Goal: Find specific page/section: Find specific page/section

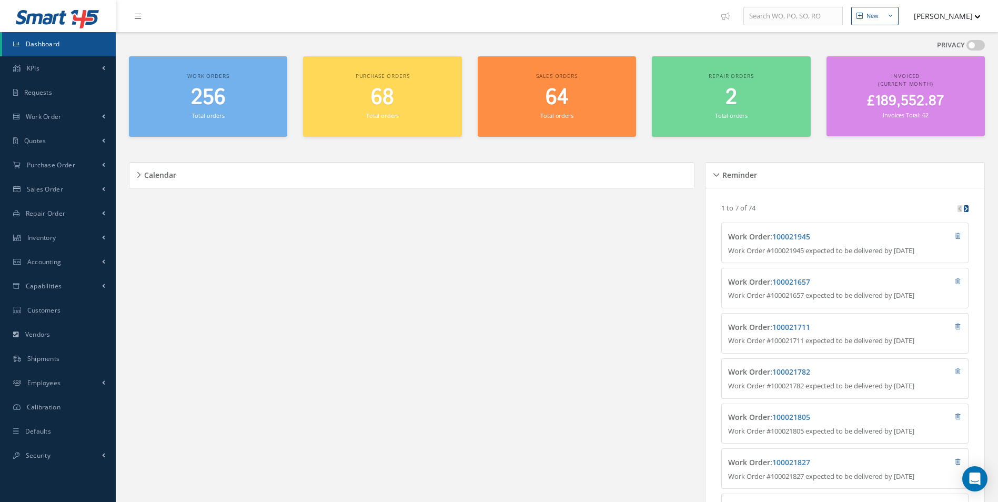
click at [405, 189] on div "Calendar Loading… September 2025 Month Month Week Day Today No elements found. …" at bounding box center [414, 354] width 571 height 411
click at [404, 189] on div "Calendar Loading… September 2025 Month Month Week Day Today No elements found. …" at bounding box center [414, 354] width 571 height 411
click at [405, 185] on div "Calendar" at bounding box center [411, 174] width 564 height 25
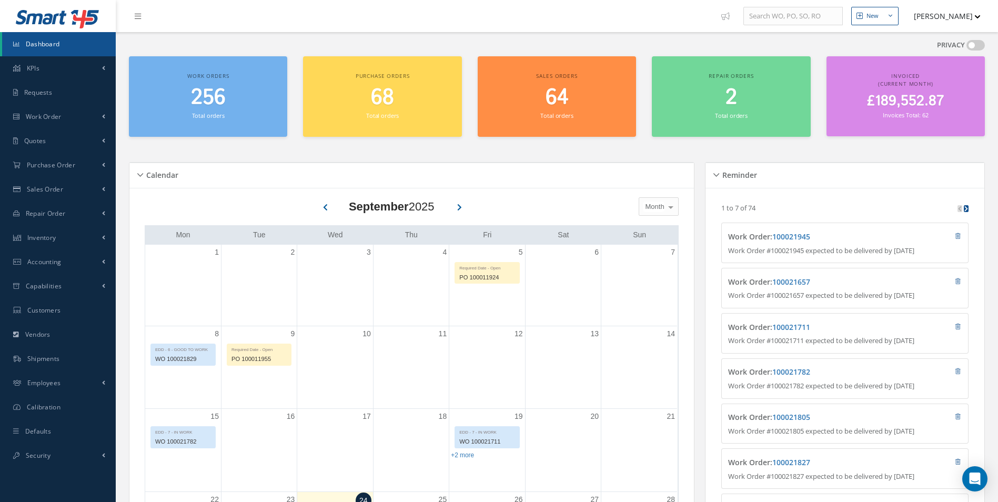
click at [406, 185] on div "Calendar" at bounding box center [411, 174] width 564 height 25
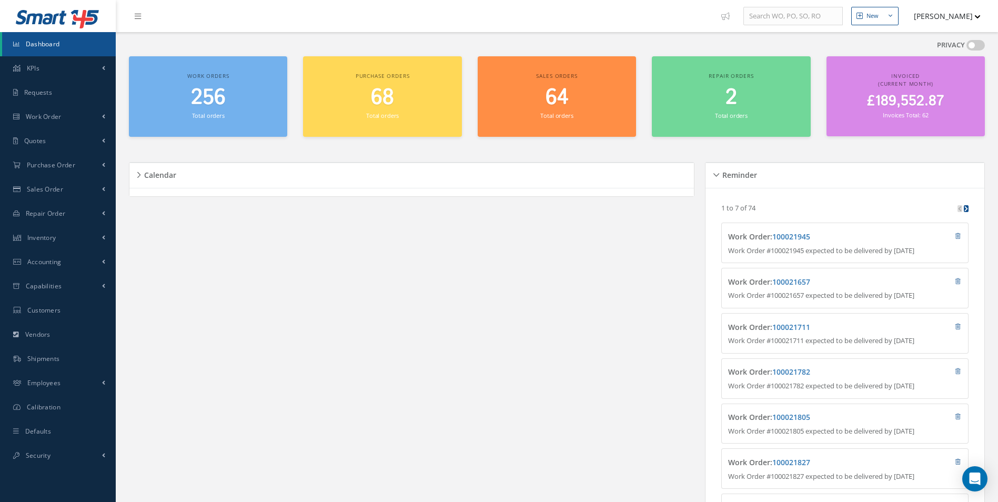
click at [406, 185] on div "Calendar" at bounding box center [411, 174] width 564 height 25
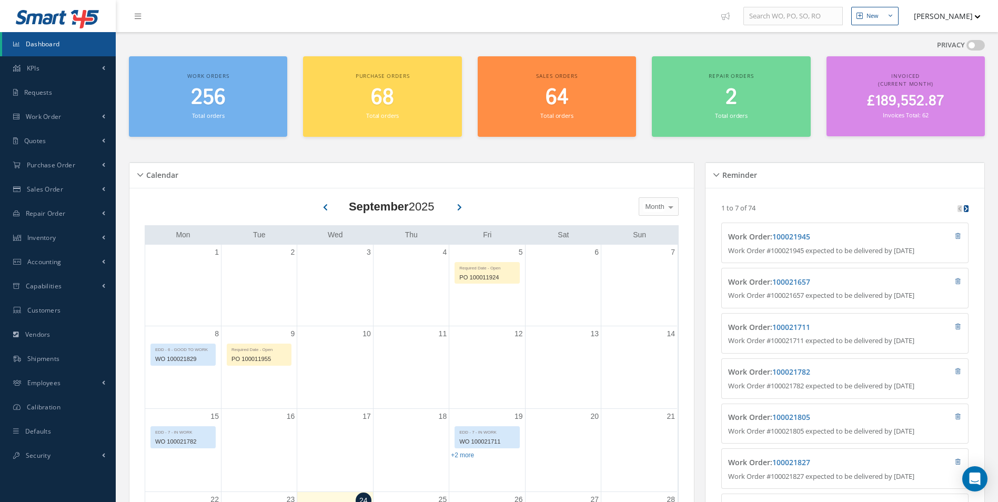
click at [841, 193] on div "Loading… 1 to 7 of 74 Work Order : 100021945 Work Order #100021945 expected to …" at bounding box center [844, 367] width 279 height 359
click at [830, 185] on div "Reminder" at bounding box center [844, 174] width 279 height 25
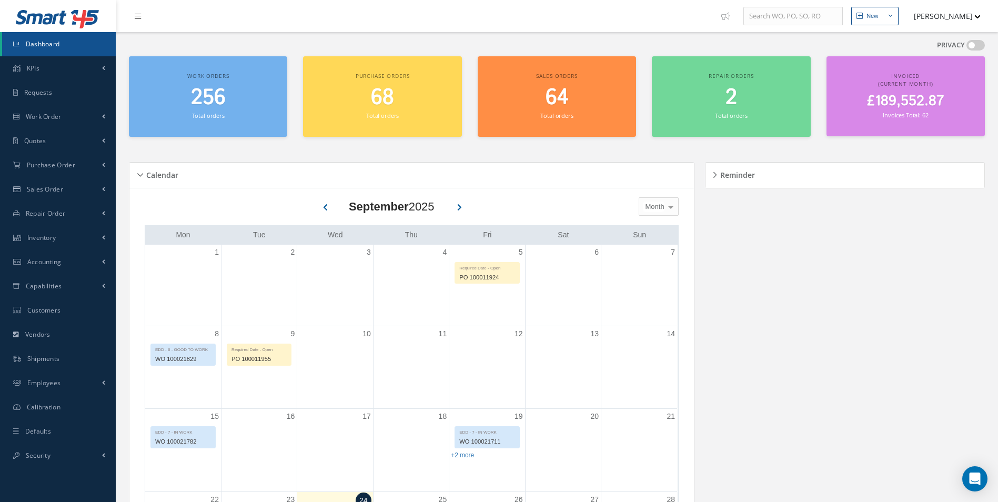
click at [827, 185] on div "Reminder" at bounding box center [844, 174] width 279 height 25
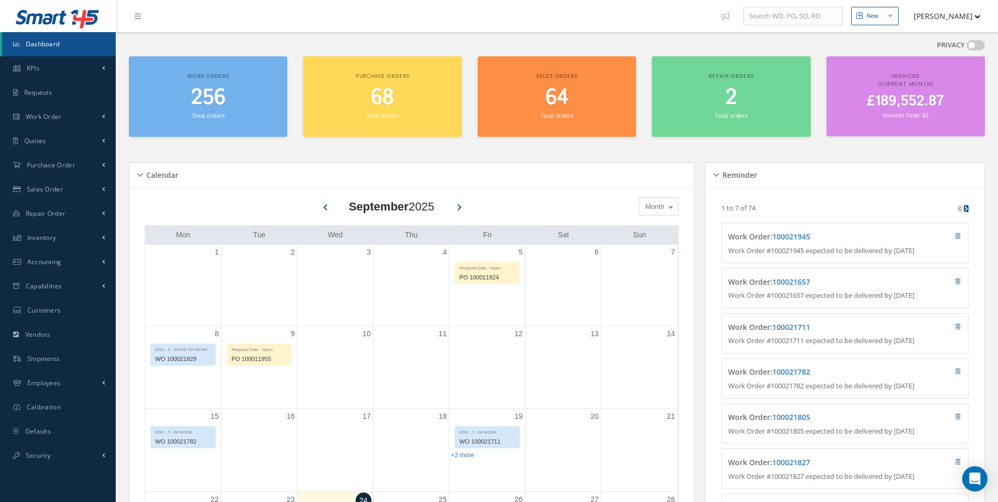
click at [578, 194] on div "September 2025 Month Month Week Day Today No elements found. List is empty." at bounding box center [412, 207] width 534 height 26
click at [551, 184] on div "Calendar" at bounding box center [411, 174] width 564 height 25
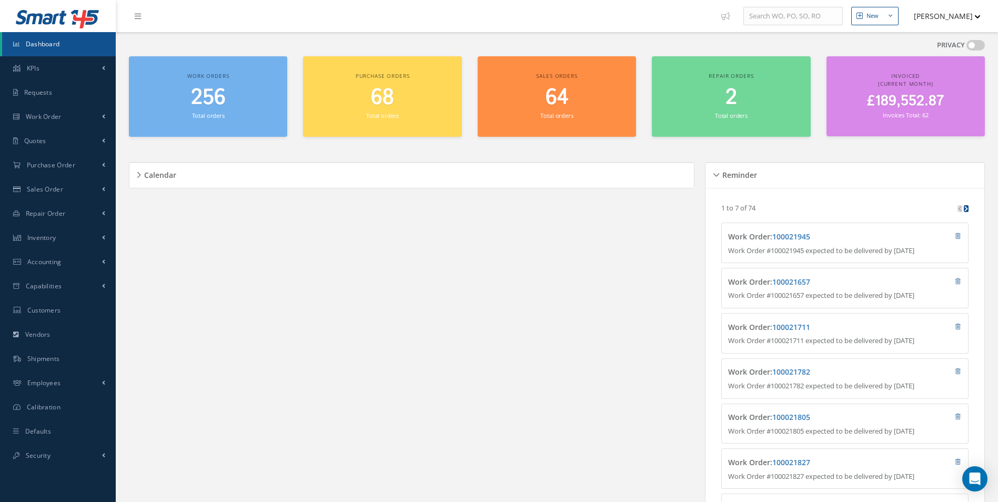
click at [973, 31] on ul "New New Work Order New Purchase Order New Customer Quote New Sales Order New Re…" at bounding box center [861, 16] width 290 height 32
click at [967, 26] on button "[PERSON_NAME]" at bounding box center [941, 16] width 77 height 21
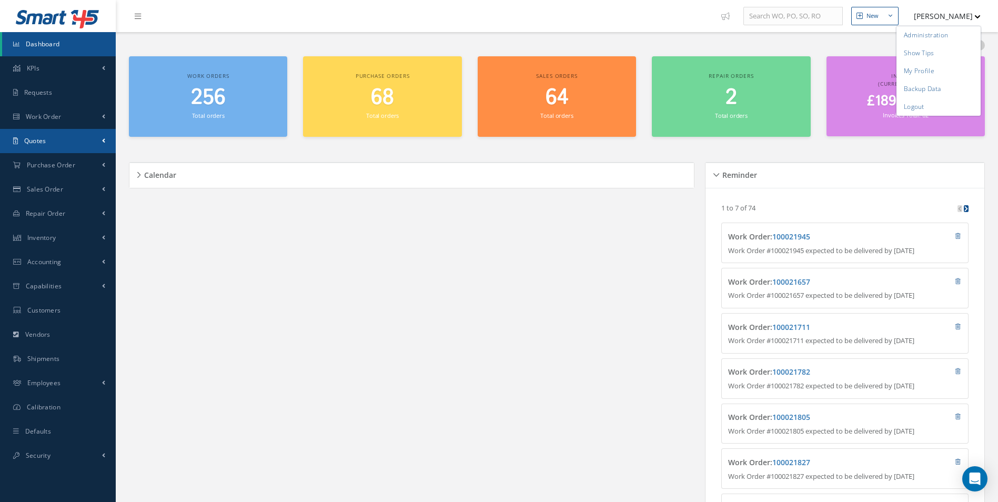
click at [74, 140] on link "Quotes" at bounding box center [58, 141] width 116 height 24
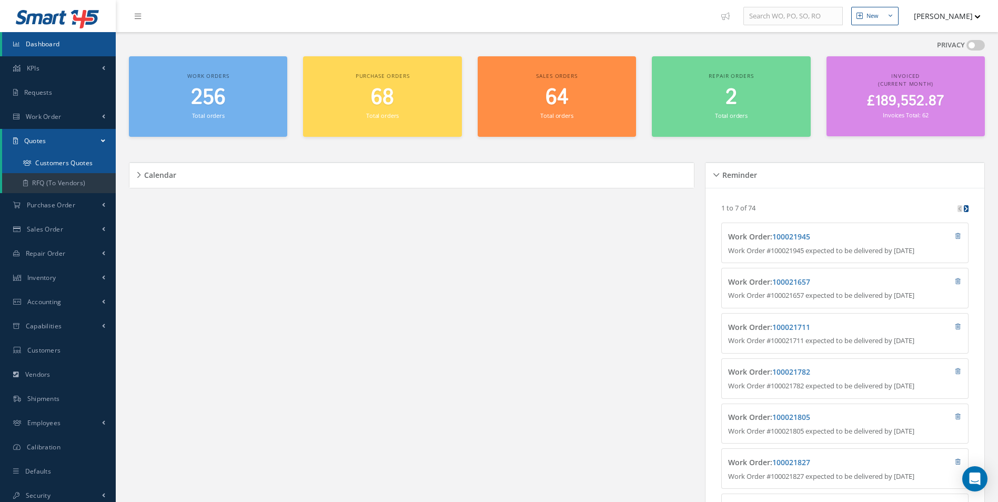
click at [70, 159] on link "Customers Quotes" at bounding box center [59, 163] width 114 height 20
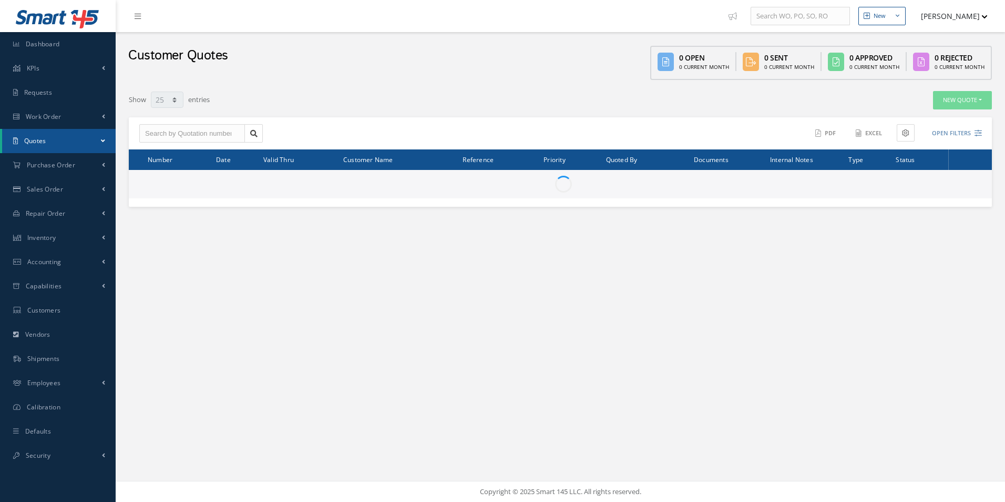
select select "25"
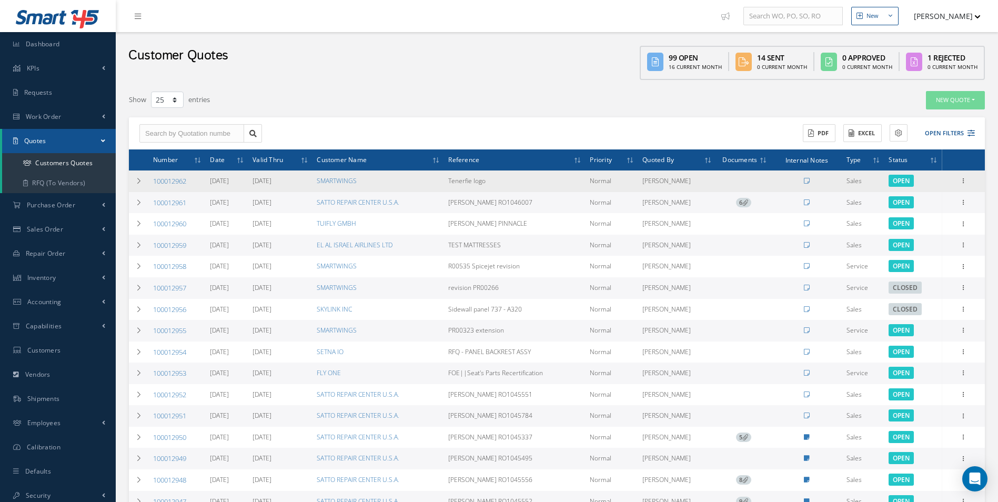
click at [481, 184] on td "Tenerfie logo" at bounding box center [514, 181] width 141 height 22
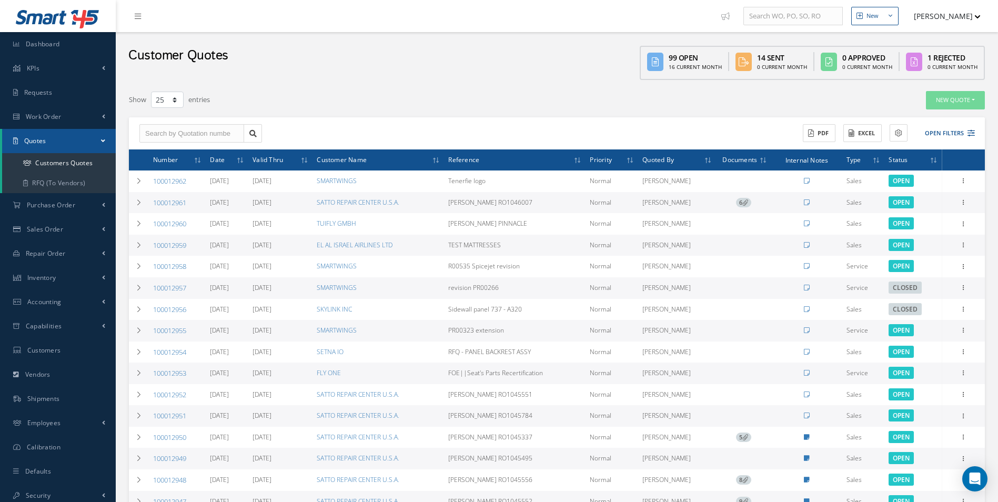
click at [949, 17] on button "[PERSON_NAME]" at bounding box center [941, 16] width 77 height 21
click at [921, 105] on link "Logout" at bounding box center [938, 107] width 84 height 18
